Goal: Information Seeking & Learning: Learn about a topic

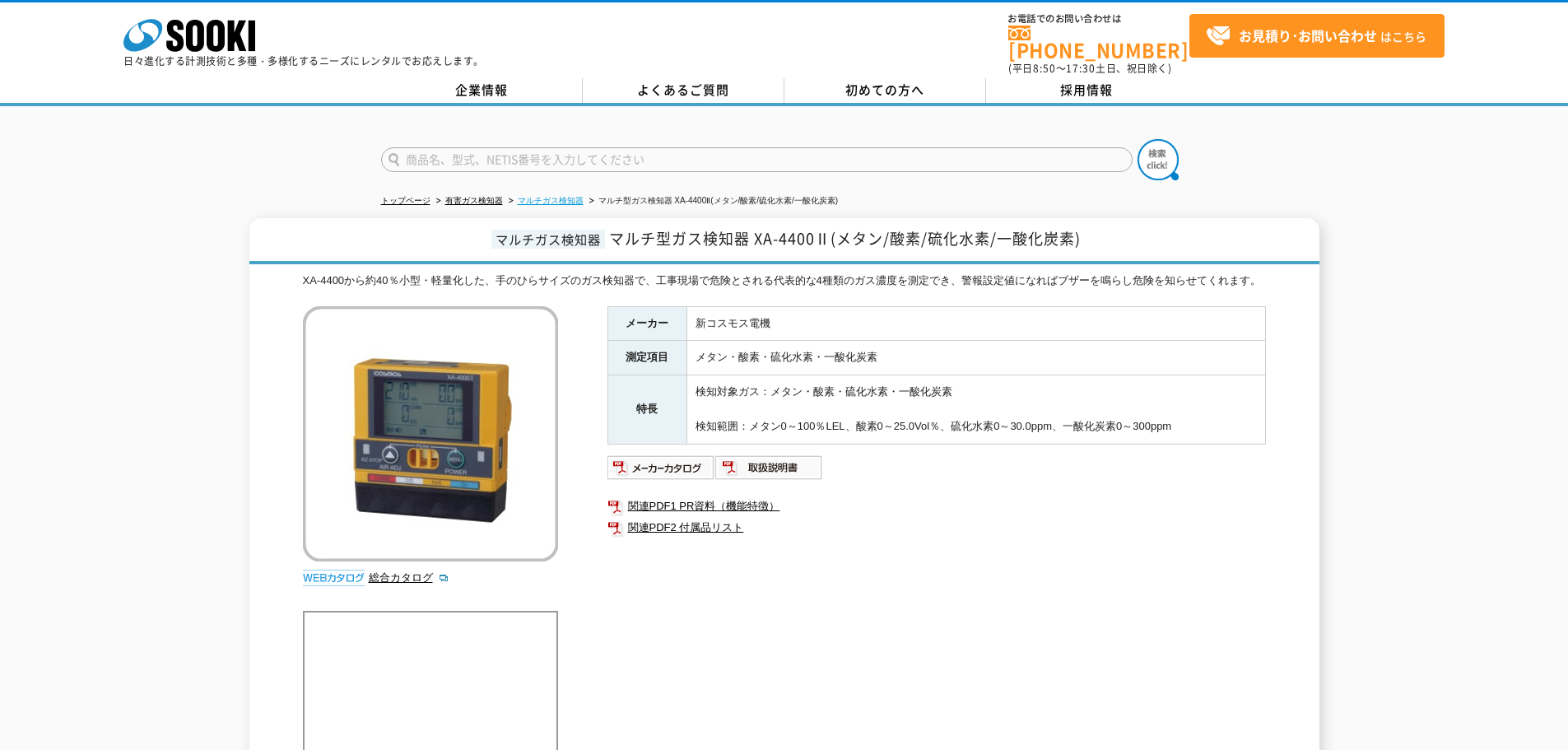
click at [562, 196] on link "マルチガス検知器" at bounding box center [551, 200] width 66 height 9
